Goal: Information Seeking & Learning: Learn about a topic

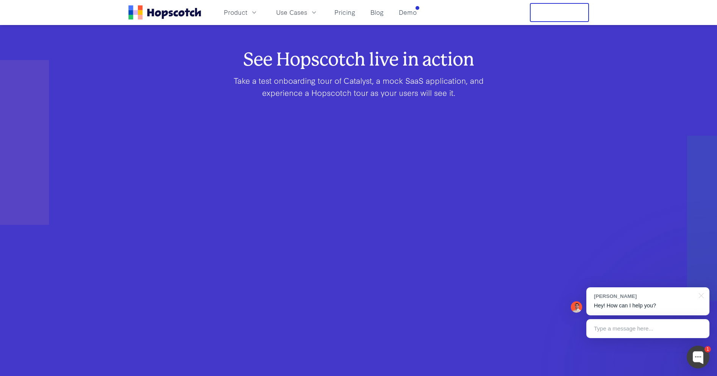
scroll to position [448, 0]
click at [188, 97] on div "See Hopscotch live in action Take a test onboarding tour of Catalyst, a mock Sa…" at bounding box center [359, 240] width 412 height 375
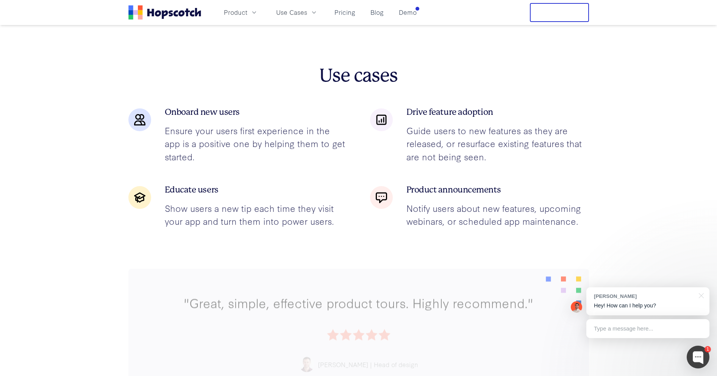
scroll to position [1177, 0]
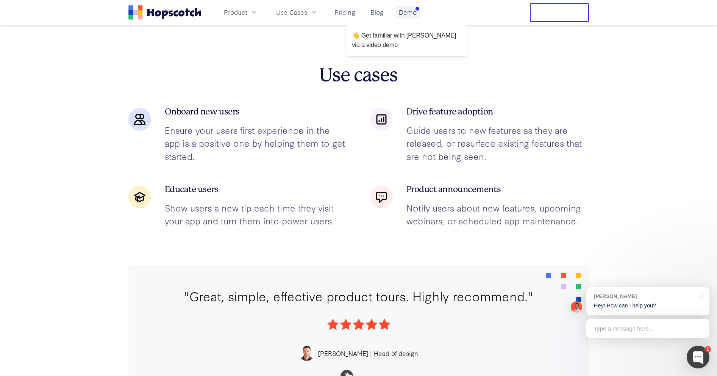
click at [402, 16] on link "Demo" at bounding box center [408, 12] width 24 height 12
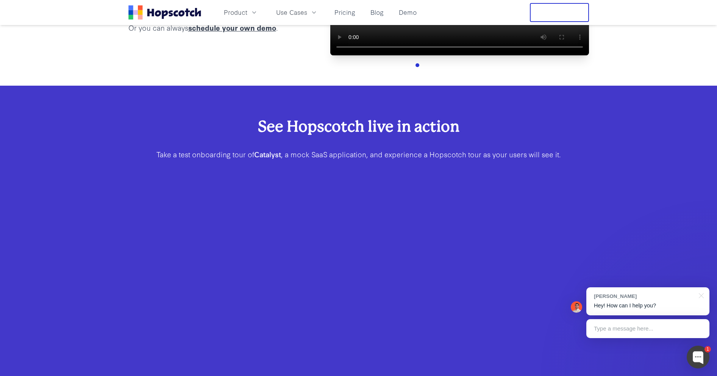
scroll to position [214, 0]
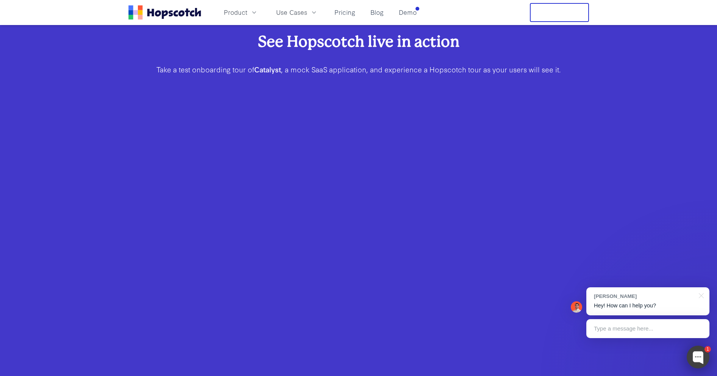
click at [698, 357] on div at bounding box center [697, 356] width 23 height 23
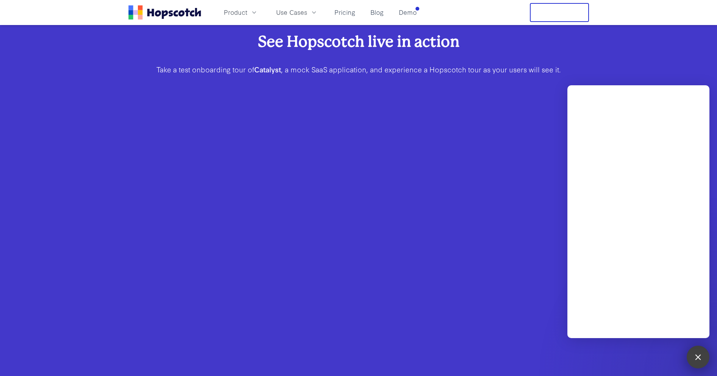
click at [698, 357] on div at bounding box center [697, 356] width 10 height 10
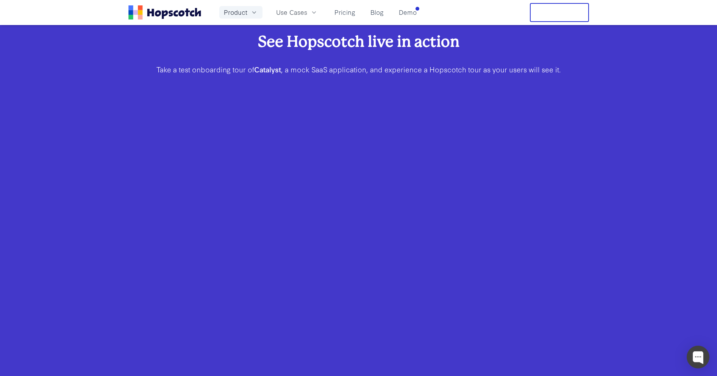
click at [254, 12] on icon "button" at bounding box center [254, 13] width 8 height 8
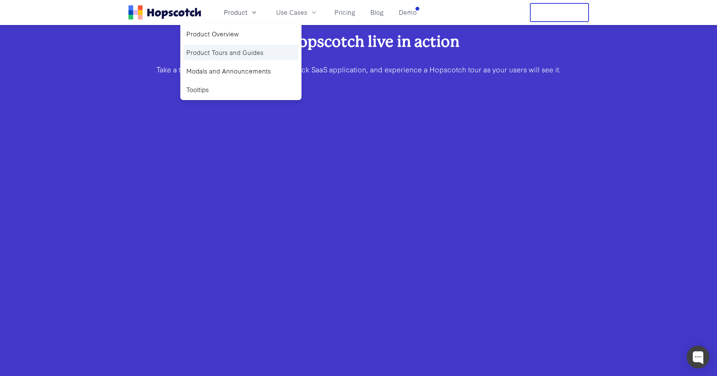
click at [205, 53] on link "Product Tours and Guides" at bounding box center [240, 53] width 115 height 16
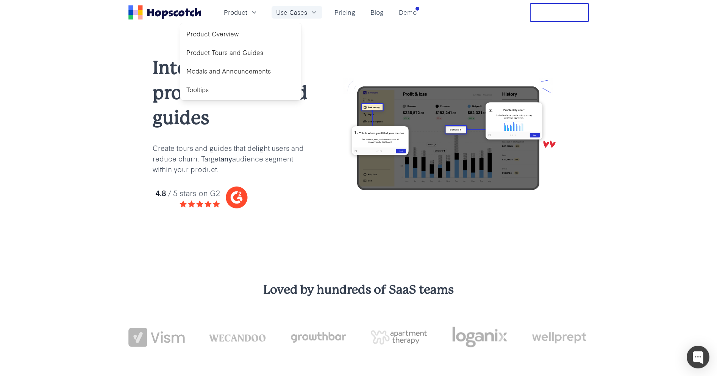
click at [298, 10] on span "Use Cases" at bounding box center [291, 12] width 31 height 9
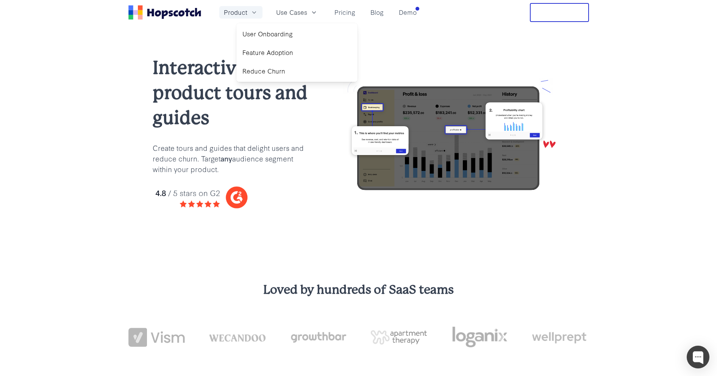
click at [239, 11] on span "Product" at bounding box center [235, 12] width 23 height 9
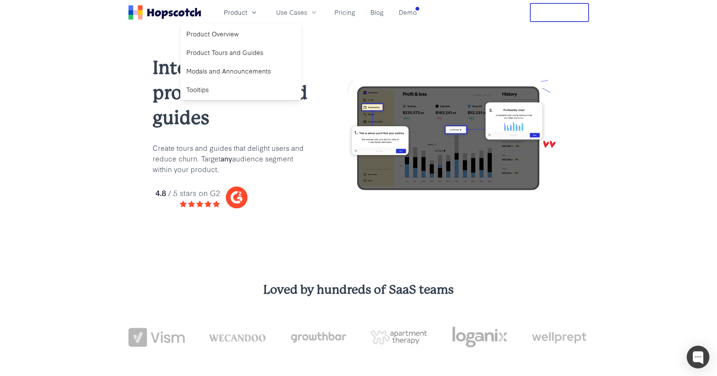
click at [116, 117] on div "Interactive product tours and guides Create tours and guides that delight users…" at bounding box center [358, 138] width 717 height 226
